Goal: Information Seeking & Learning: Find specific fact

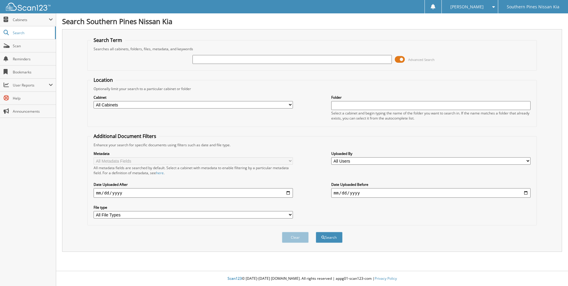
click at [205, 58] on input "text" at bounding box center [292, 59] width 199 height 9
type input "k"
type input "[PERSON_NAME]"
click at [323, 233] on button "Search" at bounding box center [329, 237] width 27 height 11
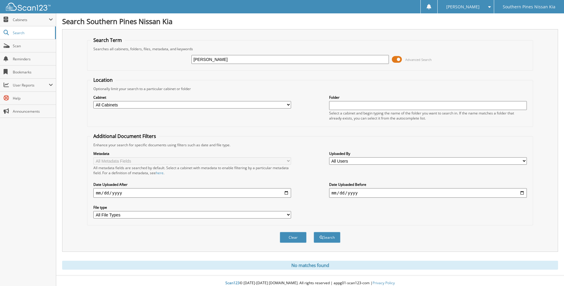
click at [356, 103] on input "text" at bounding box center [428, 105] width 198 height 9
type input "[PERSON_NAME]"
click at [365, 59] on input "[PERSON_NAME]" at bounding box center [290, 59] width 198 height 9
type input "K"
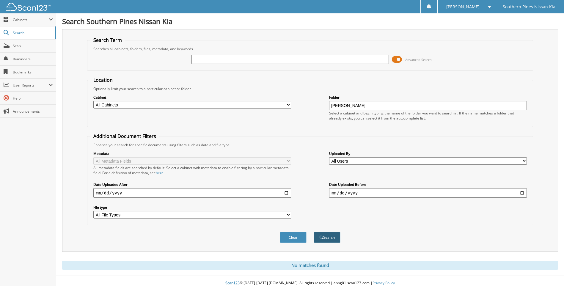
click at [329, 239] on button "Search" at bounding box center [327, 237] width 27 height 11
click at [326, 237] on button "Search" at bounding box center [327, 237] width 27 height 11
click at [368, 109] on input "[PERSON_NAME]" at bounding box center [428, 105] width 198 height 9
